Goal: Task Accomplishment & Management: Manage account settings

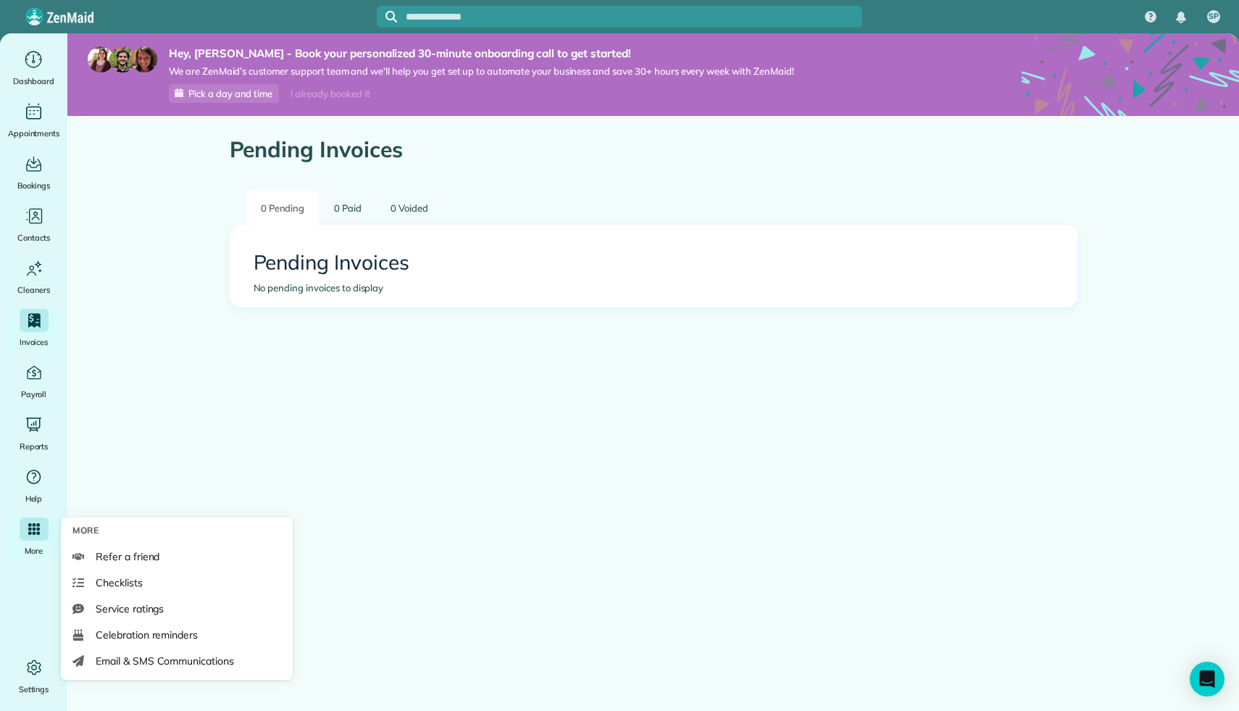
click at [27, 540] on div "More" at bounding box center [34, 537] width 58 height 41
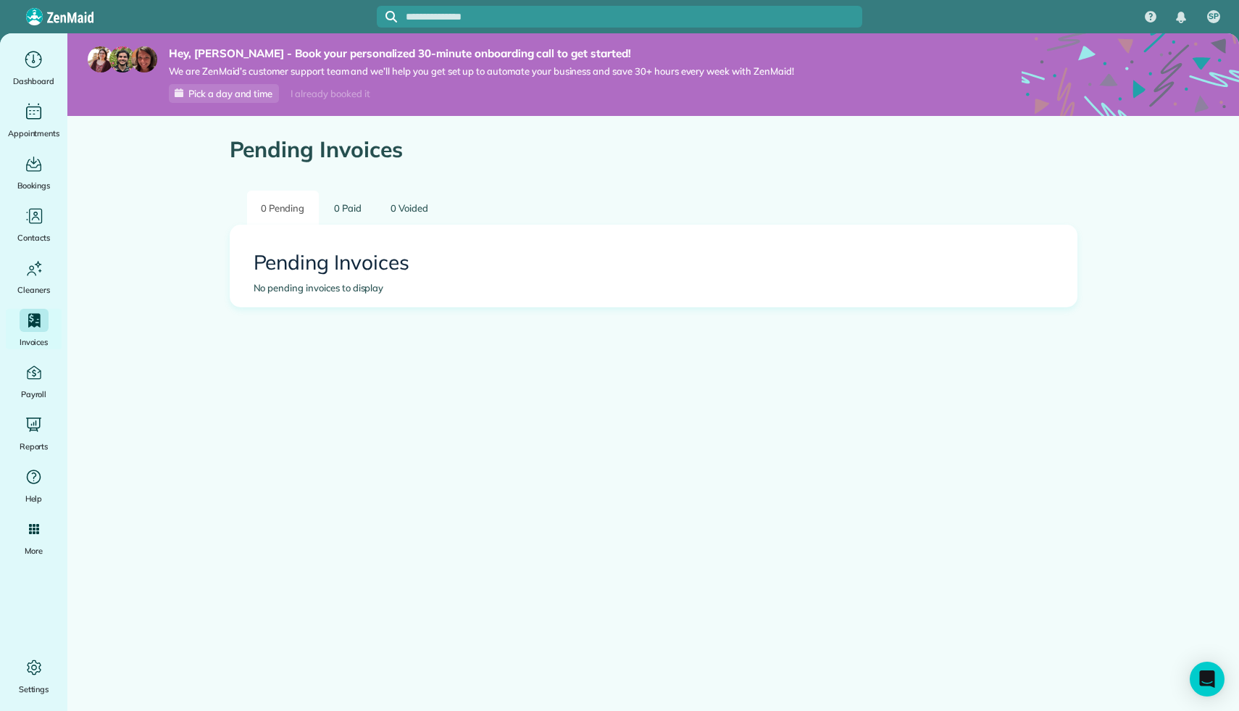
click at [28, 12] on img at bounding box center [59, 16] width 67 height 17
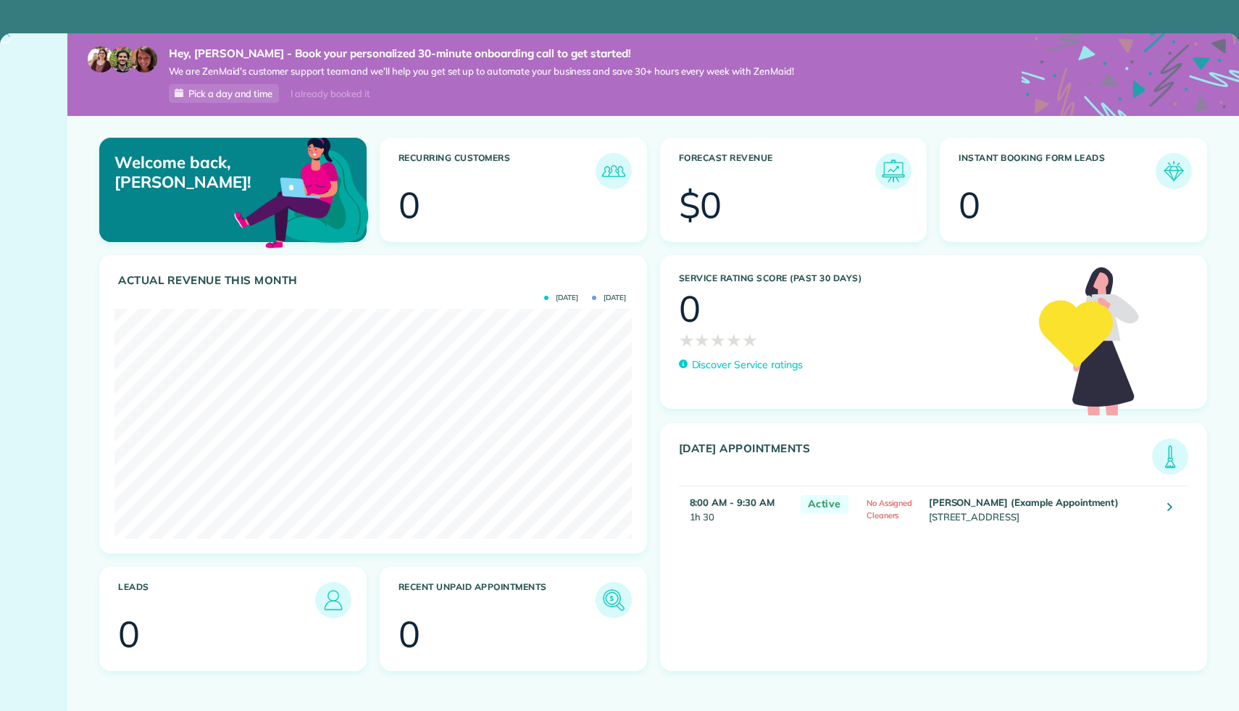
scroll to position [230, 517]
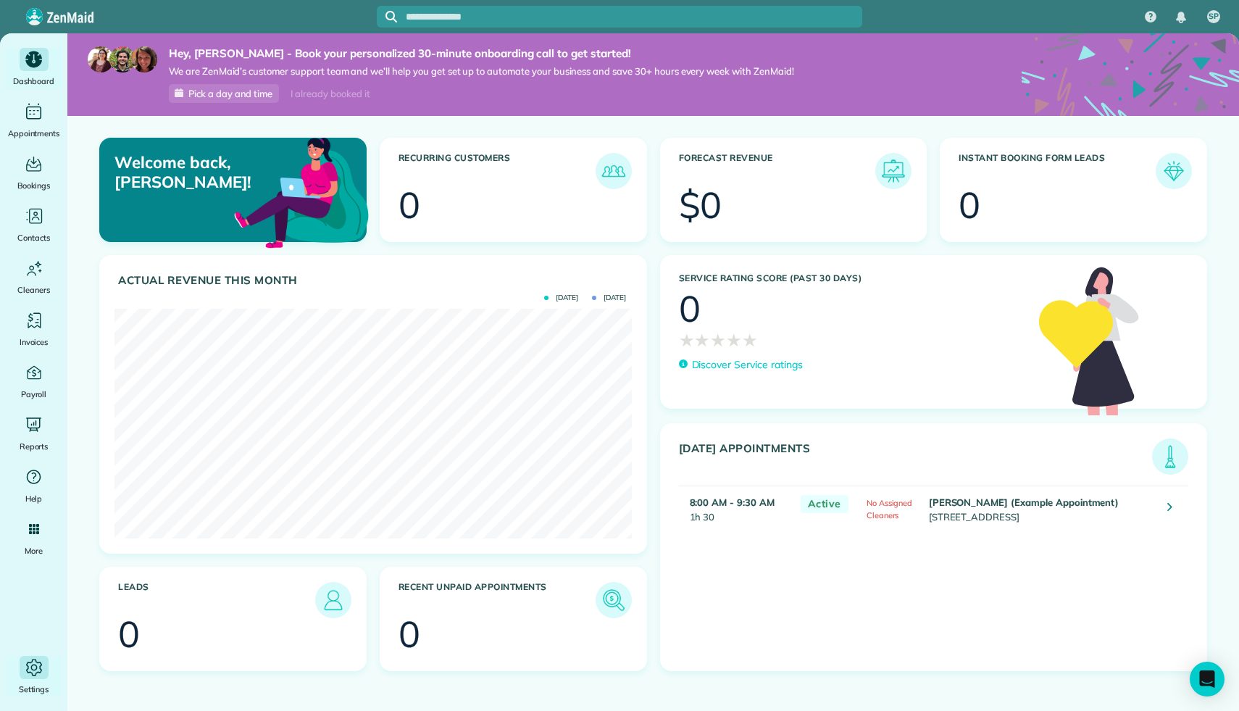
click at [29, 674] on icon "Main" at bounding box center [34, 667] width 22 height 22
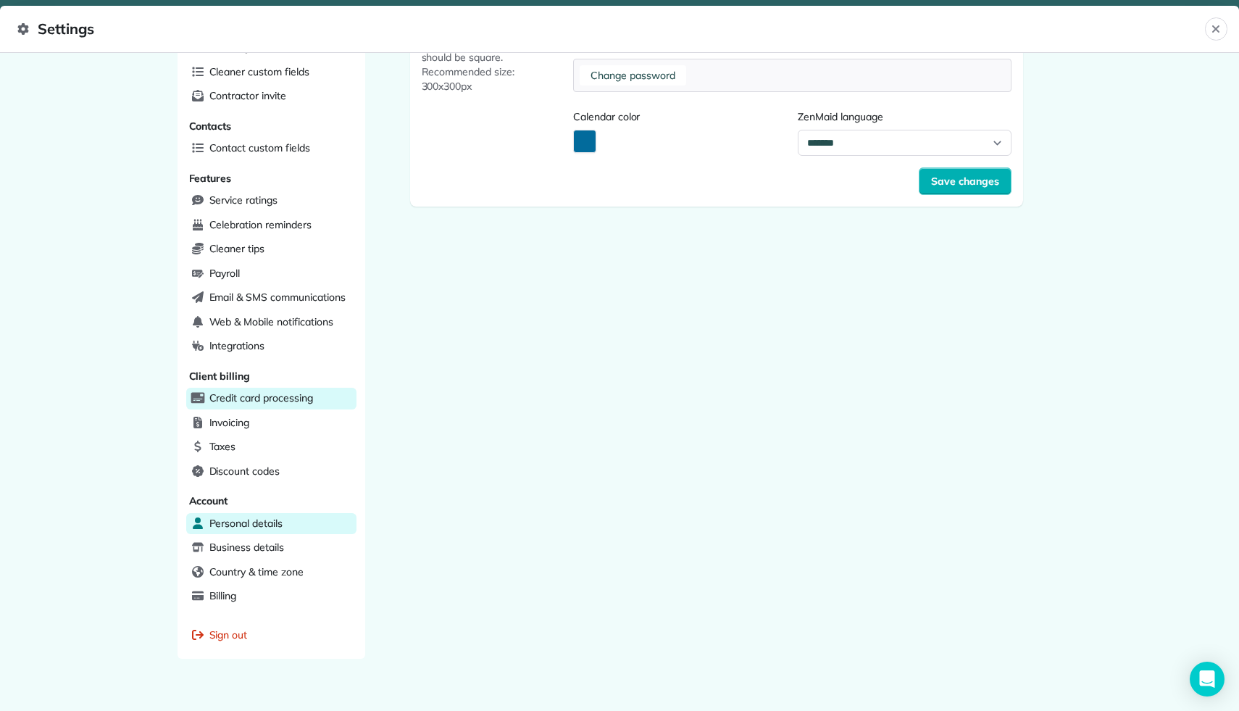
scroll to position [238, 0]
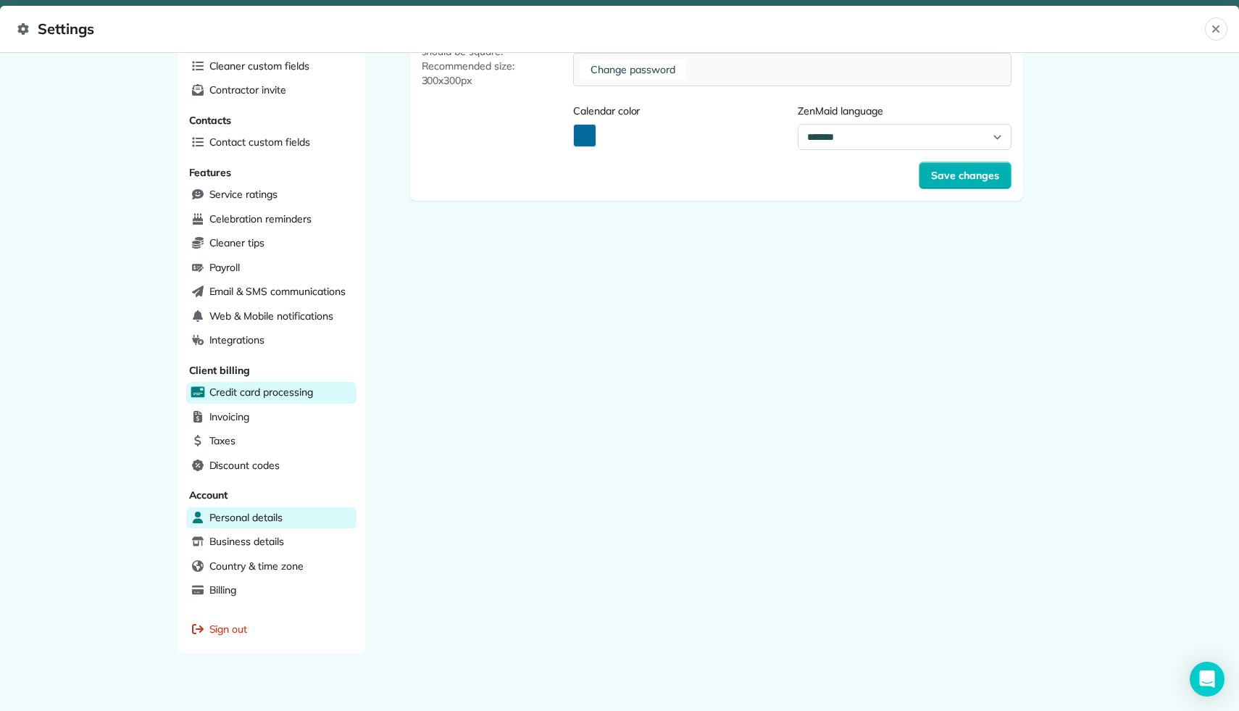
click at [260, 385] on span "Credit card processing" at bounding box center [261, 392] width 104 height 14
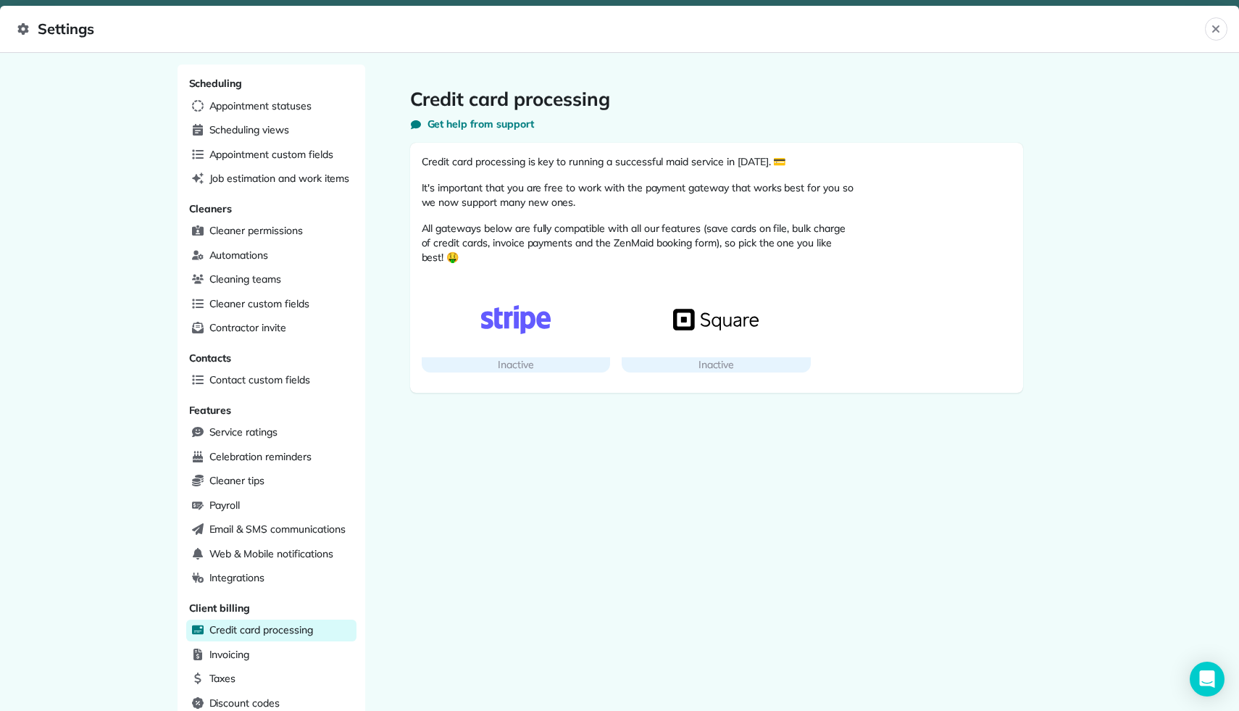
click at [498, 325] on img "button" at bounding box center [515, 319] width 85 height 29
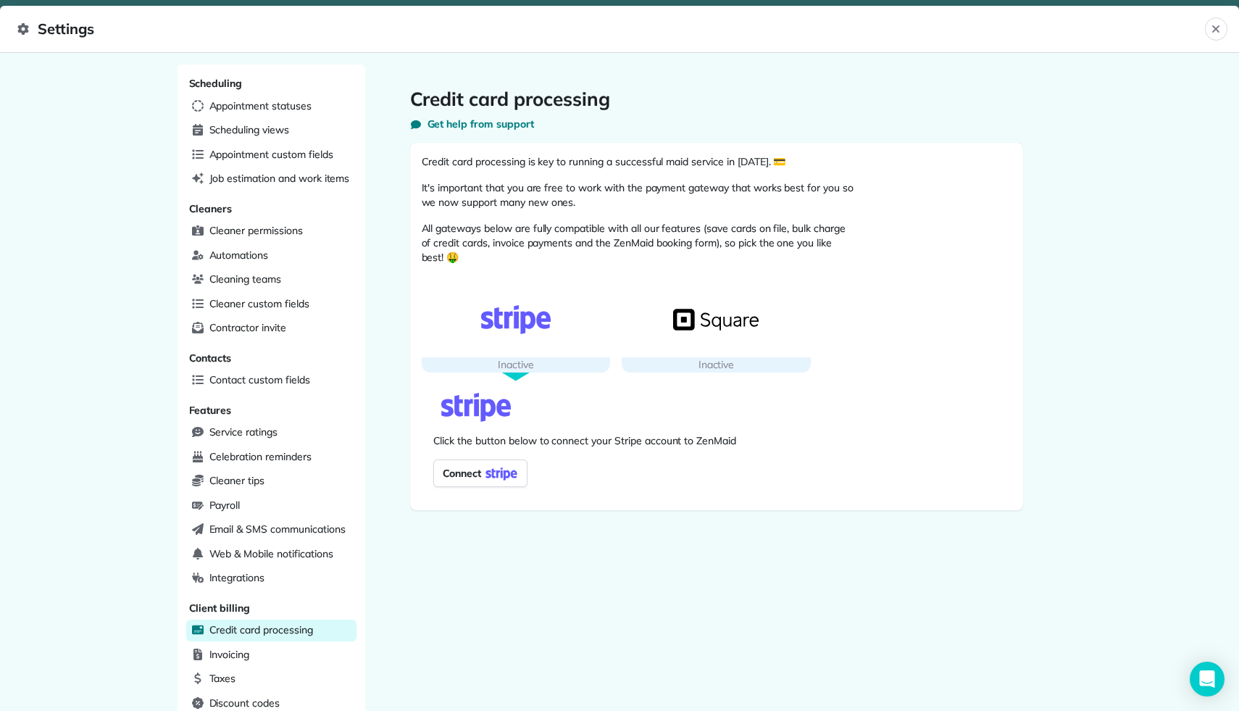
click at [472, 475] on span "Connect" at bounding box center [459, 473] width 45 height 20
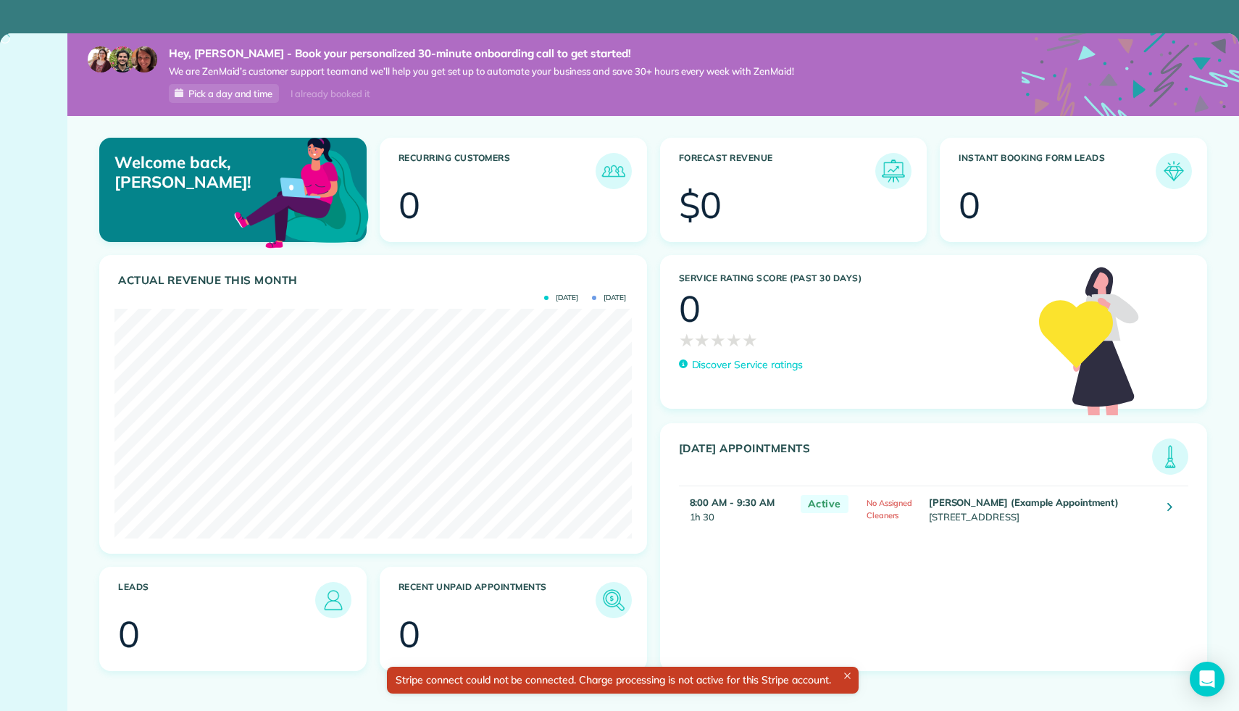
scroll to position [230, 517]
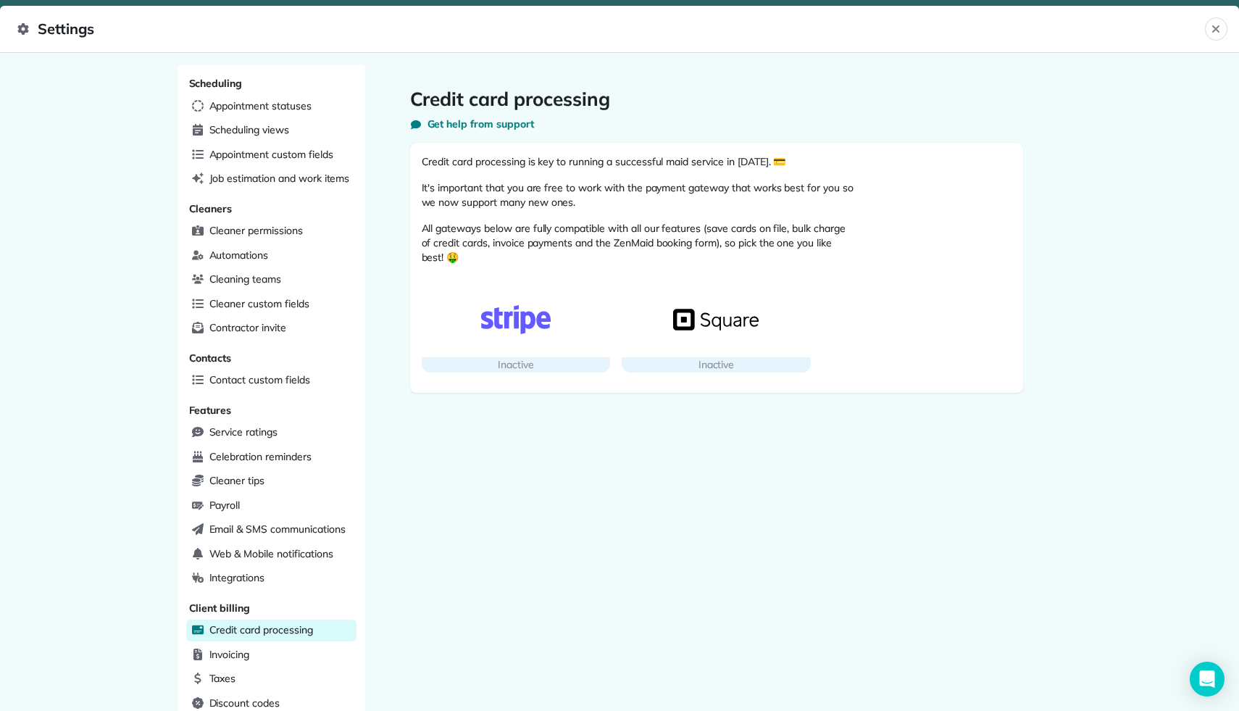
click at [541, 335] on div "button" at bounding box center [516, 319] width 189 height 75
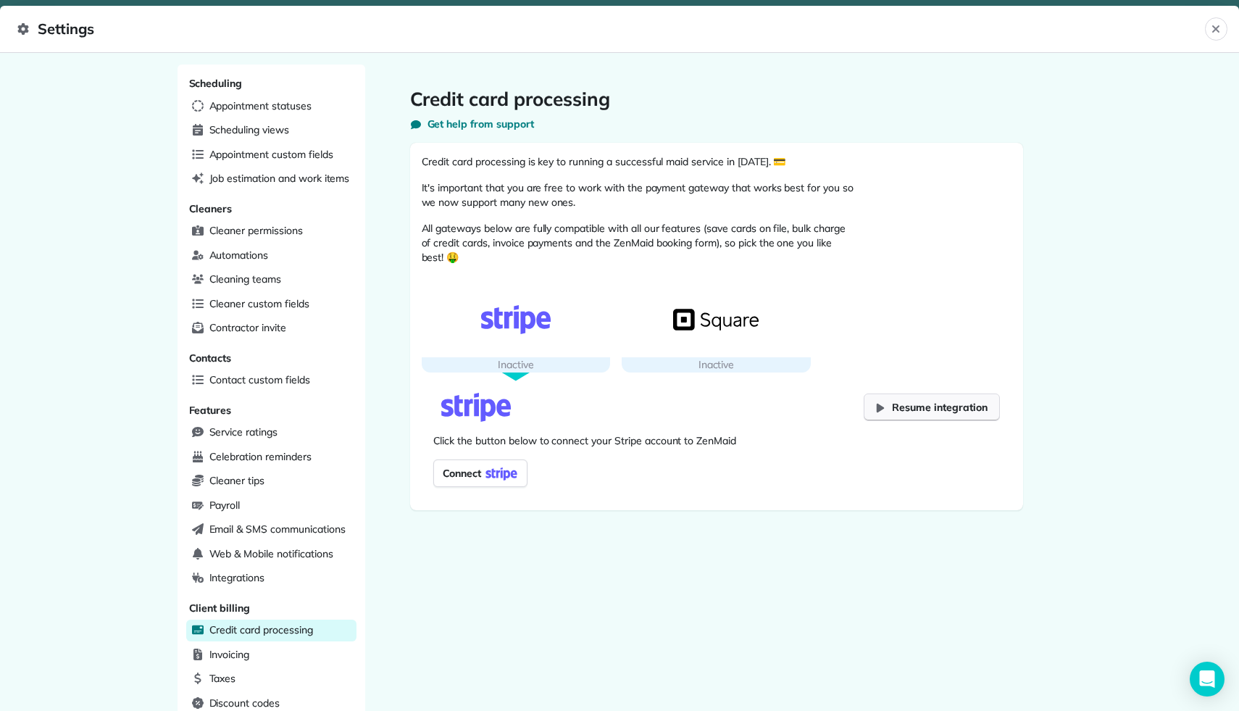
click at [909, 409] on span "Resume integration" at bounding box center [939, 407] width 95 height 14
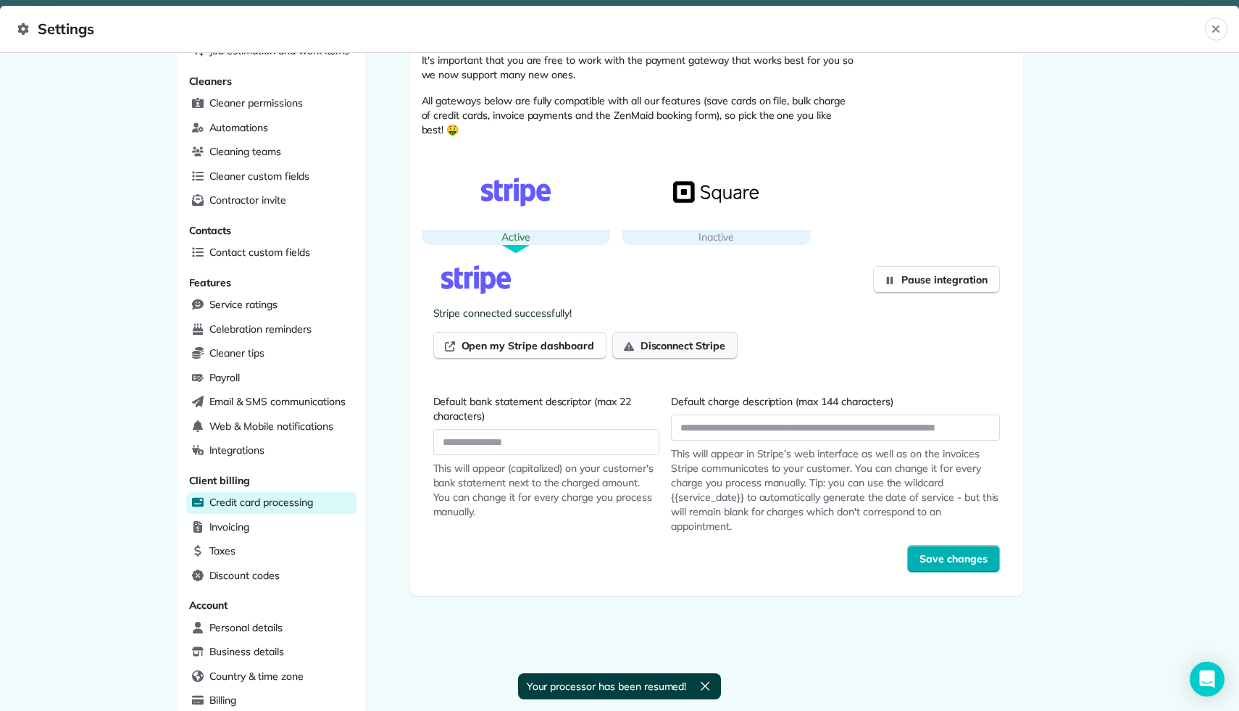
scroll to position [130, 0]
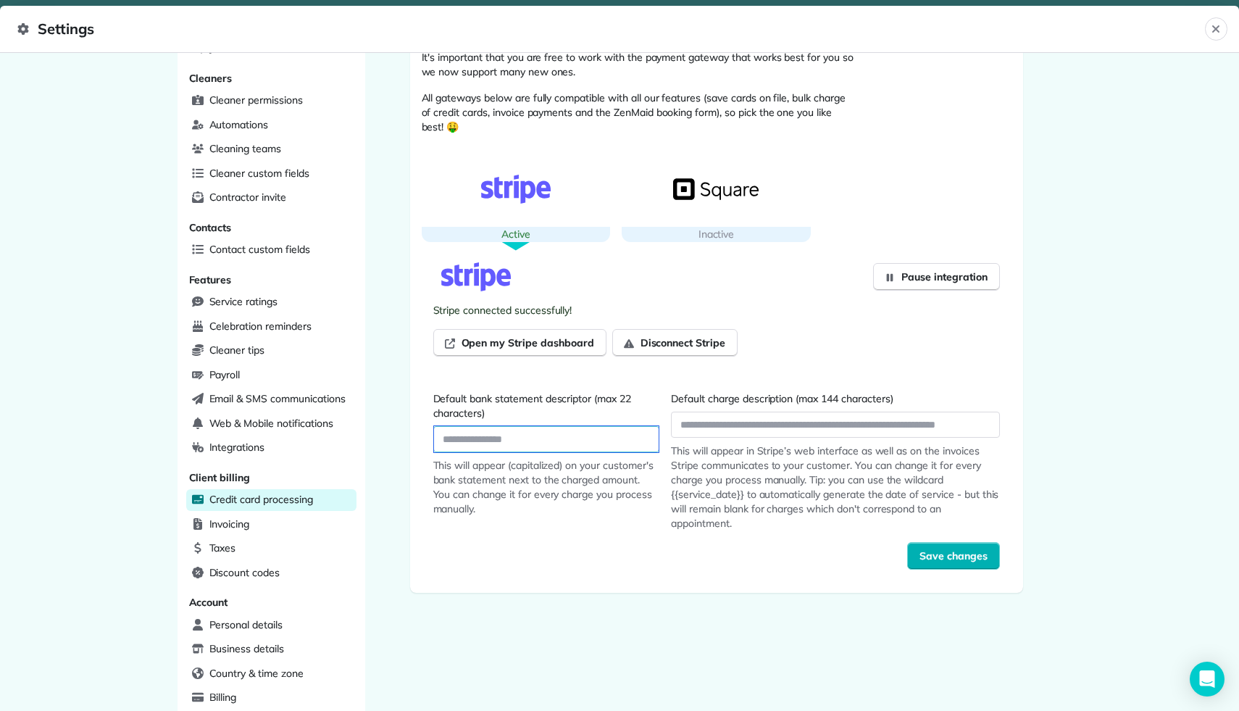
click at [534, 436] on input "Default bank statement descriptor (max 22 characters)" at bounding box center [546, 439] width 225 height 26
type input "**********"
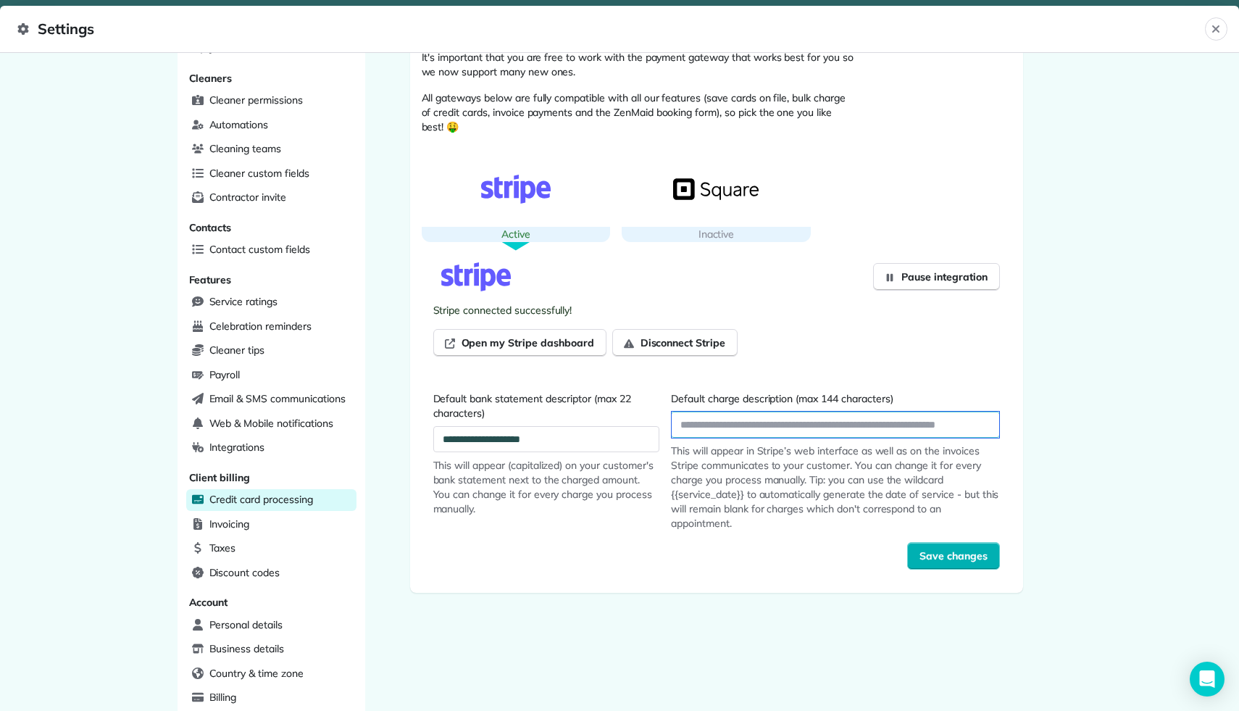
click at [724, 431] on input "Default charge description (max 144 characters)" at bounding box center [835, 425] width 327 height 26
click at [709, 432] on input "Default charge description (max 144 characters)" at bounding box center [835, 425] width 327 height 26
click at [735, 426] on input "**********" at bounding box center [835, 425] width 327 height 26
type input "**********"
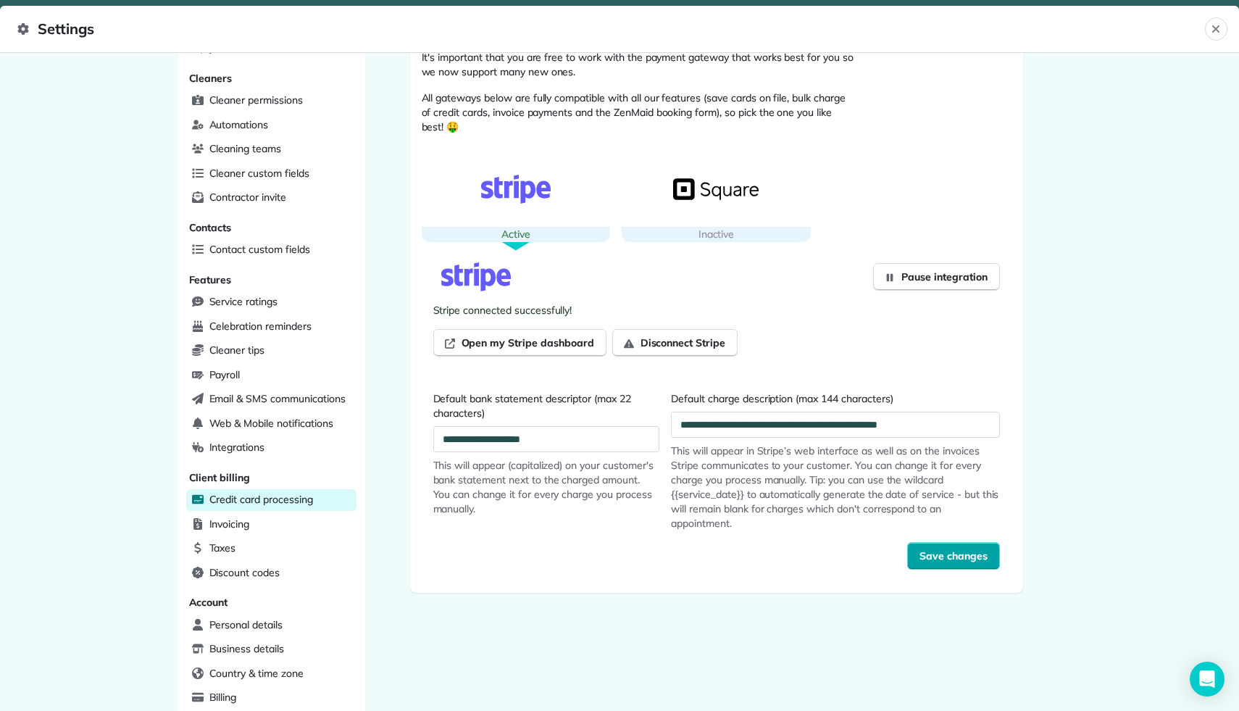
click at [953, 561] on span "Save changes" at bounding box center [953, 555] width 68 height 14
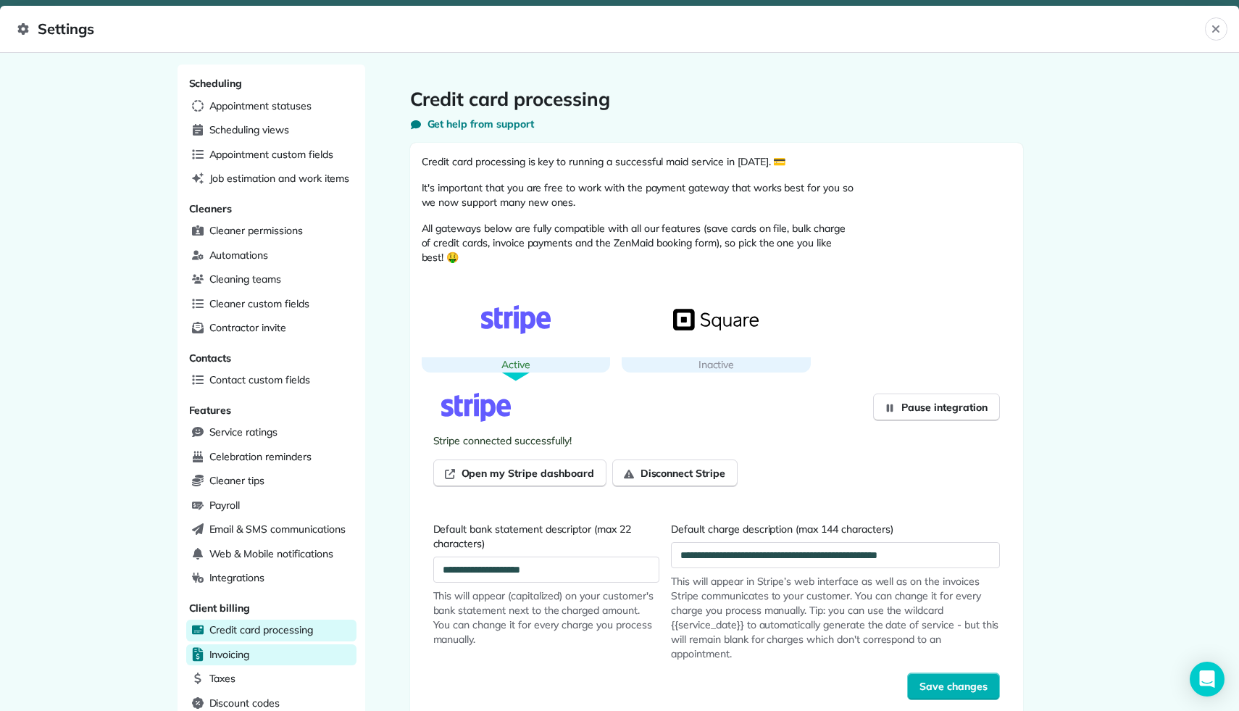
click at [226, 651] on span "Invoicing" at bounding box center [229, 654] width 41 height 14
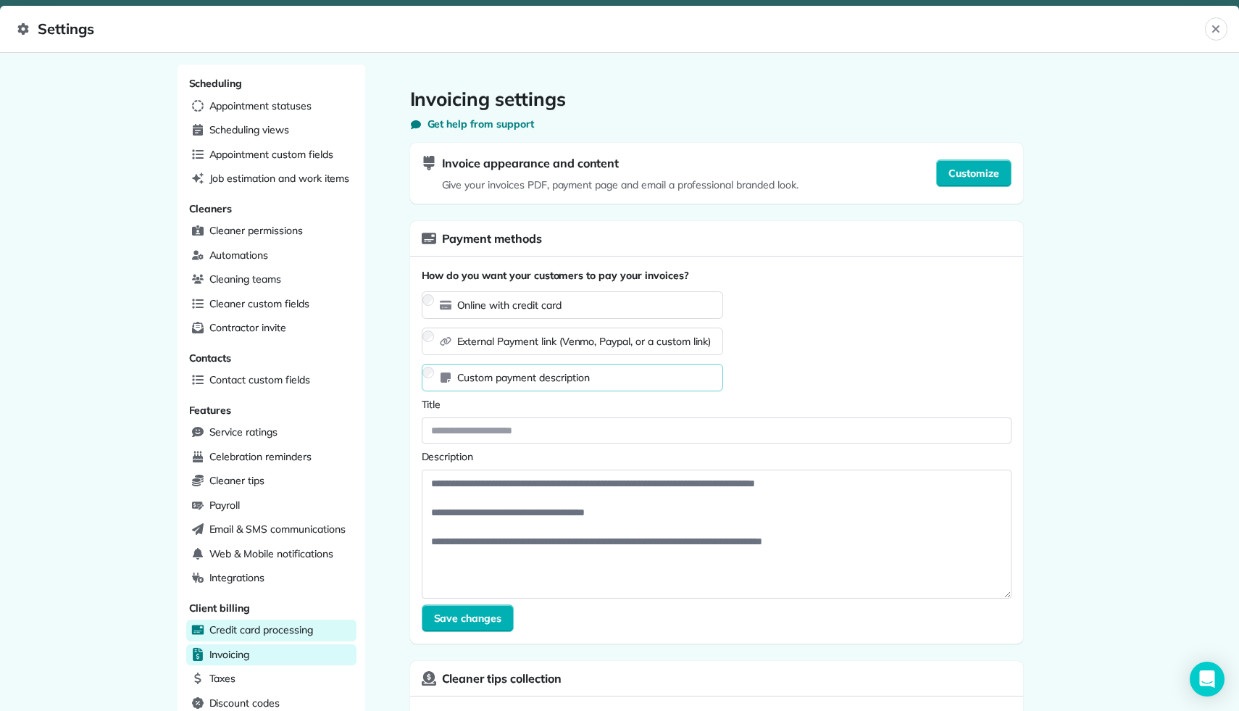
click at [241, 624] on span "Credit card processing" at bounding box center [261, 629] width 104 height 14
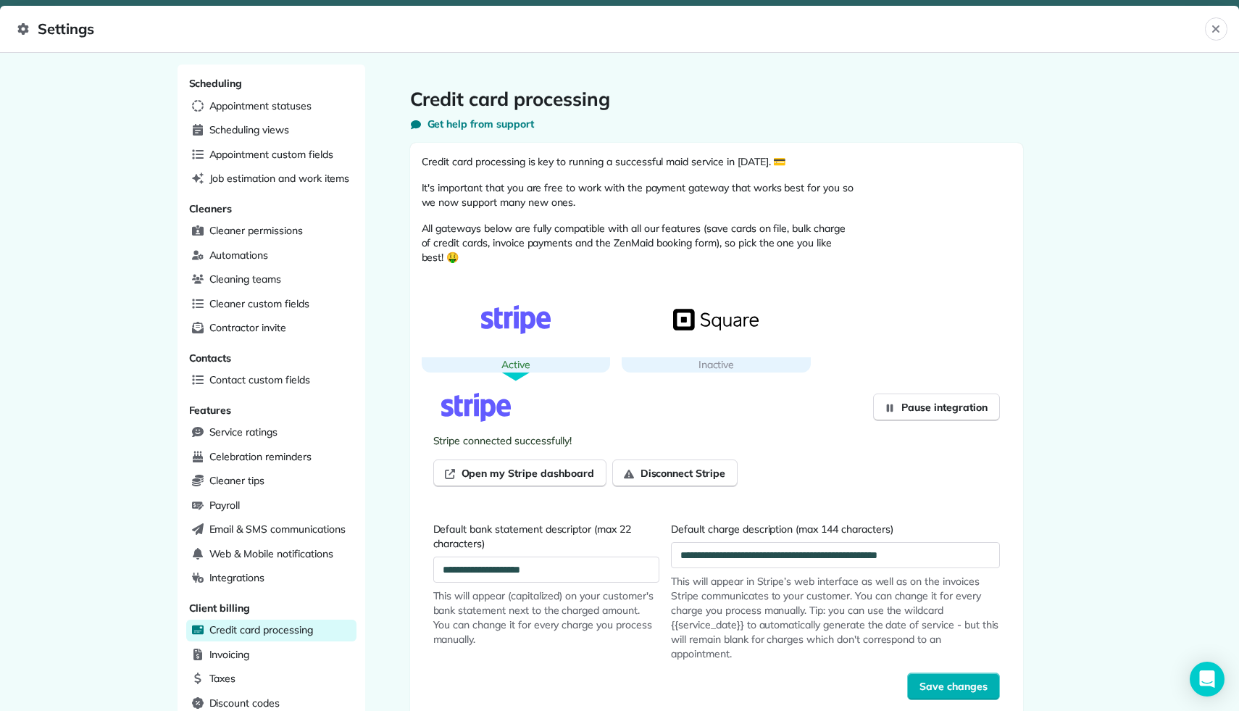
scroll to position [241, 0]
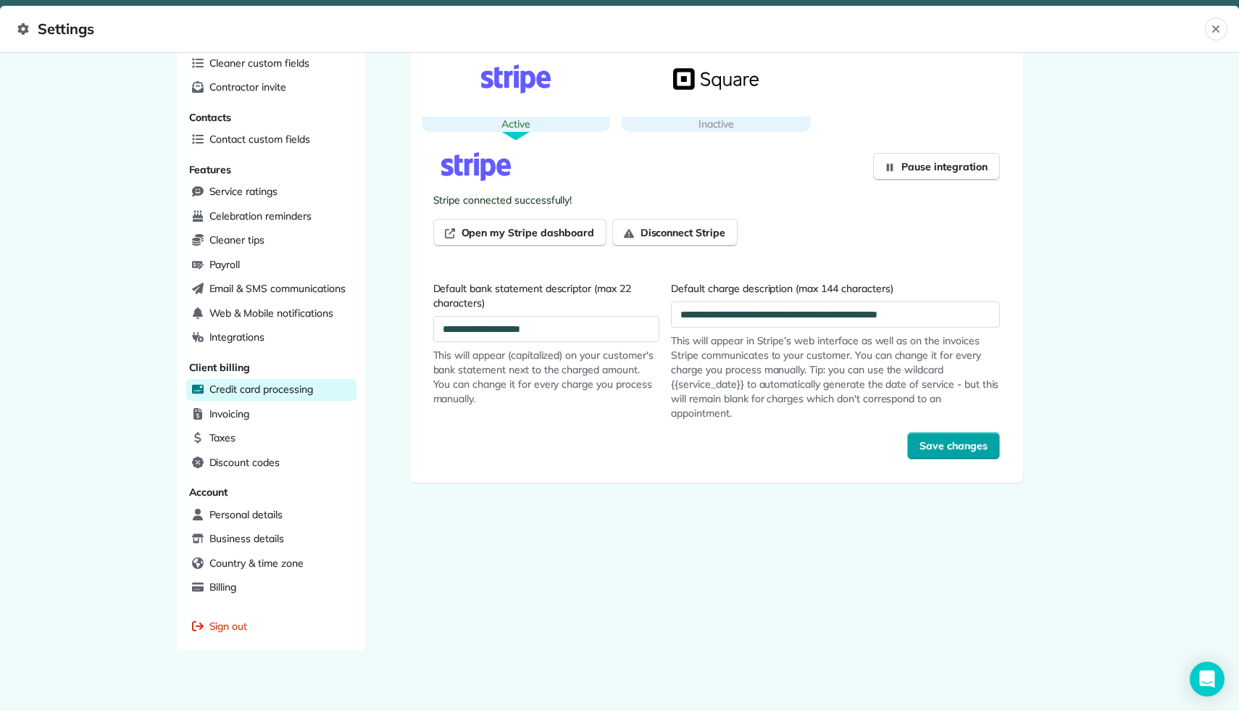
click at [923, 443] on span "Save changes" at bounding box center [953, 445] width 68 height 14
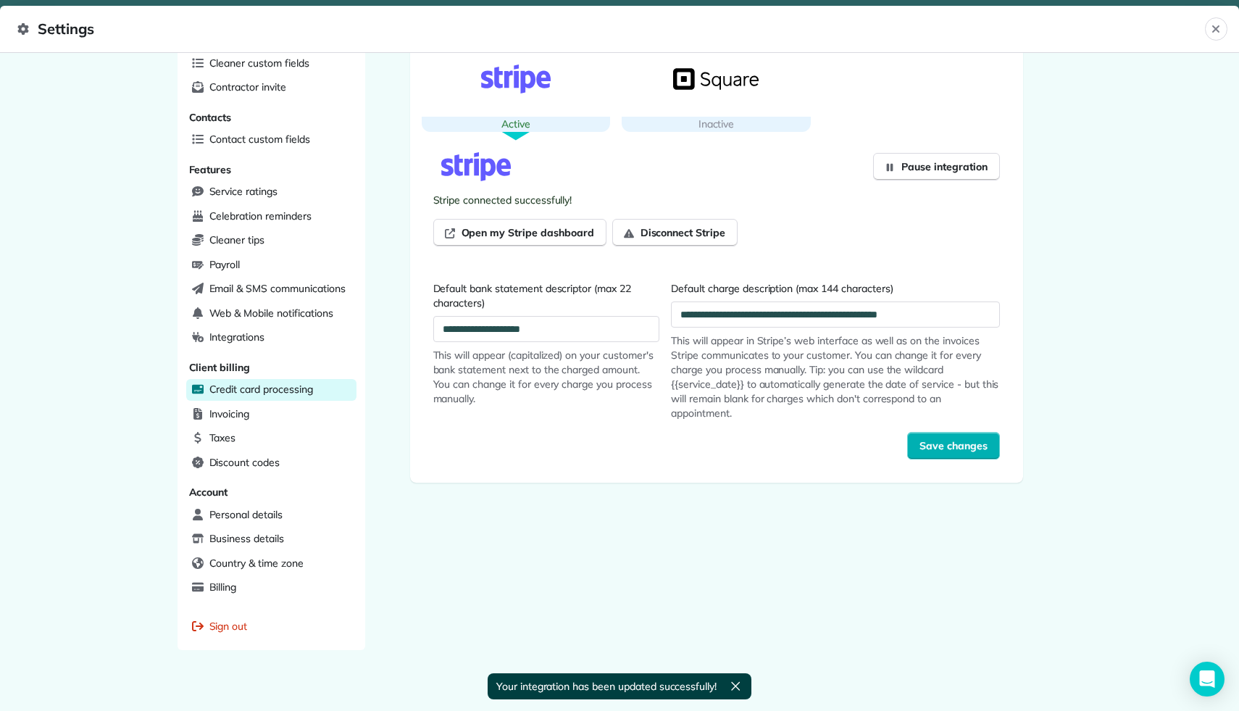
scroll to position [0, 0]
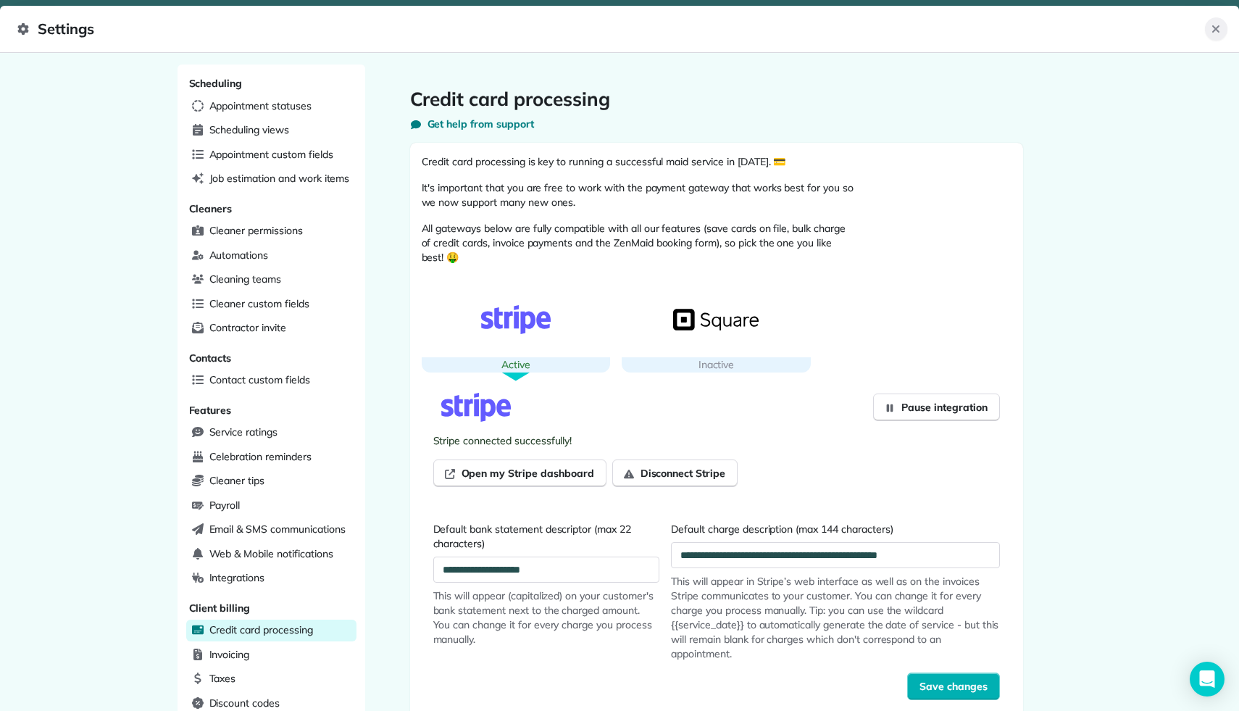
click at [1214, 21] on button "Close" at bounding box center [1216, 28] width 22 height 23
